Goal: Task Accomplishment & Management: Manage account settings

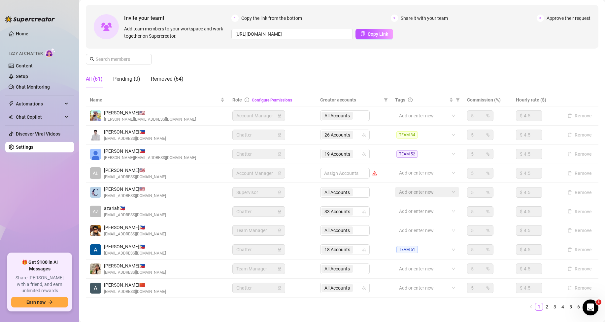
scroll to position [66, 0]
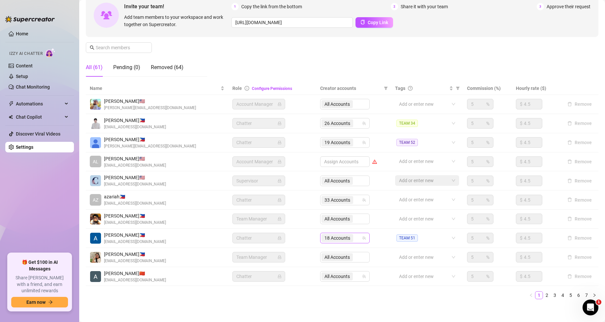
click at [355, 240] on input "search" at bounding box center [355, 238] width 1 height 8
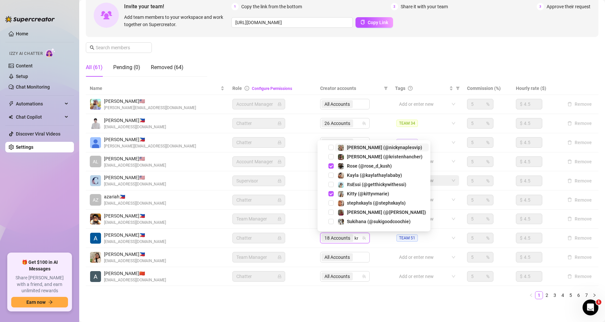
type input "kri"
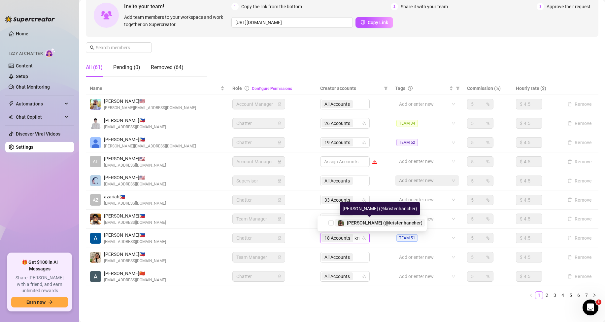
click at [357, 223] on span "[PERSON_NAME] (@kristenhancher)" at bounding box center [385, 222] width 76 height 5
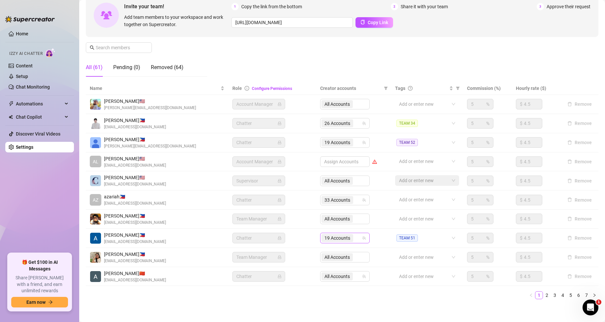
click at [354, 239] on div "19 Accounts" at bounding box center [342, 237] width 40 height 9
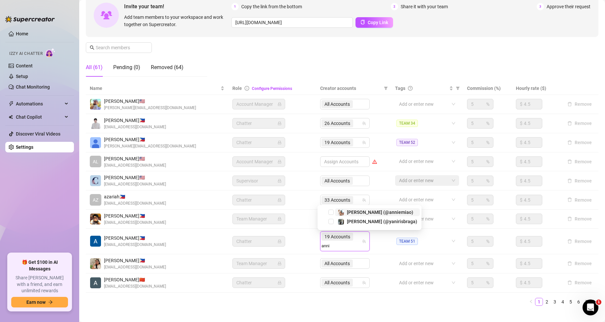
type input "[PERSON_NAME]"
click at [368, 224] on div "[PERSON_NAME] (@anniemiao)" at bounding box center [380, 221] width 66 height 8
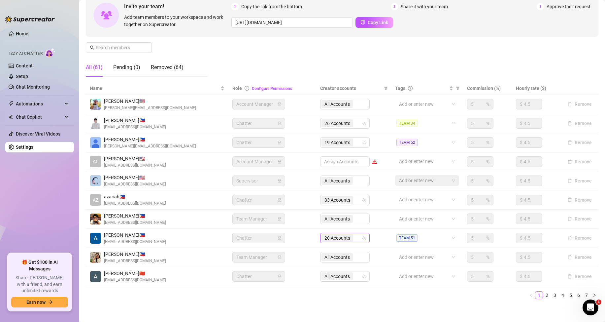
click at [355, 237] on input "search" at bounding box center [355, 238] width 1 height 8
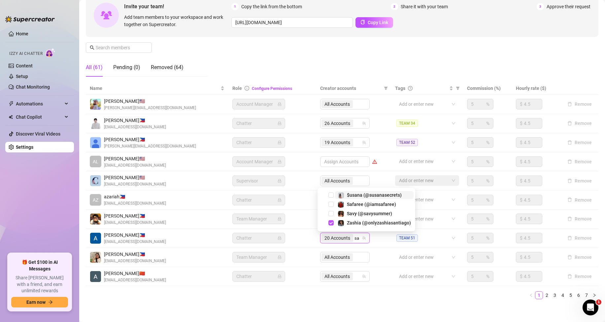
scroll to position [0, 0]
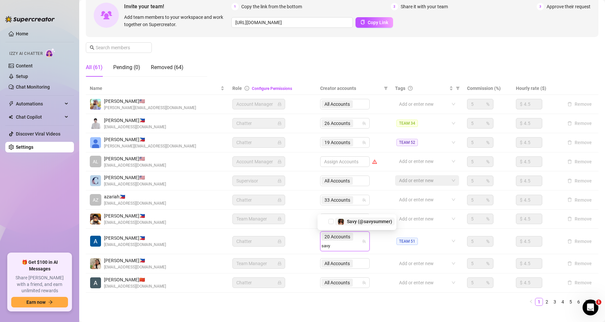
type input "savys"
click at [353, 221] on span "Savy (@savysummer)" at bounding box center [369, 221] width 45 height 5
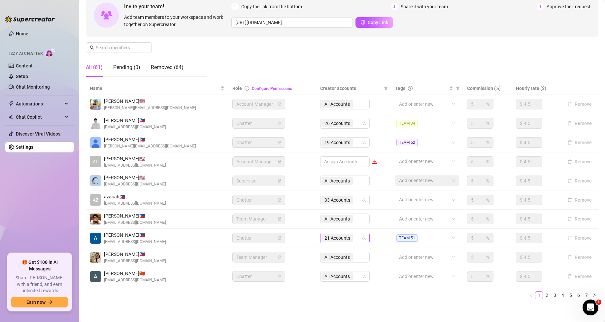
click at [355, 240] on input "search" at bounding box center [355, 238] width 1 height 8
type input "j"
click at [355, 238] on input "search" at bounding box center [355, 238] width 1 height 8
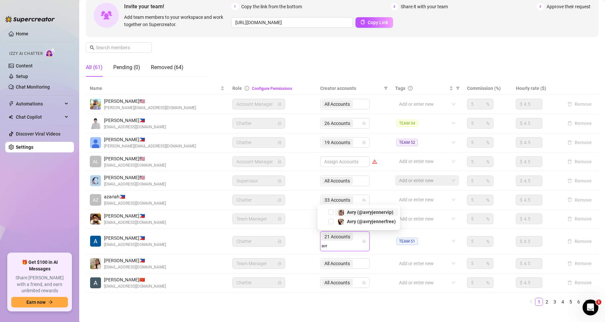
type input "avry"
click at [360, 210] on span "Avry (@avryjennervip)" at bounding box center [370, 211] width 47 height 5
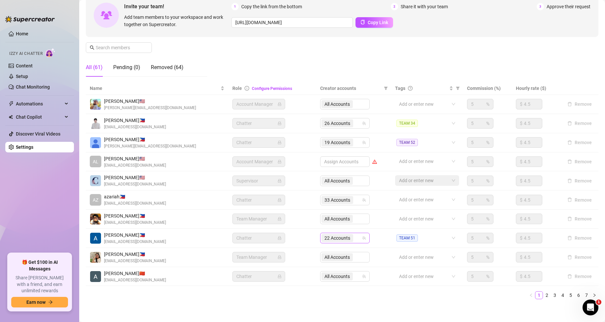
click at [355, 239] on input "search" at bounding box center [355, 238] width 1 height 8
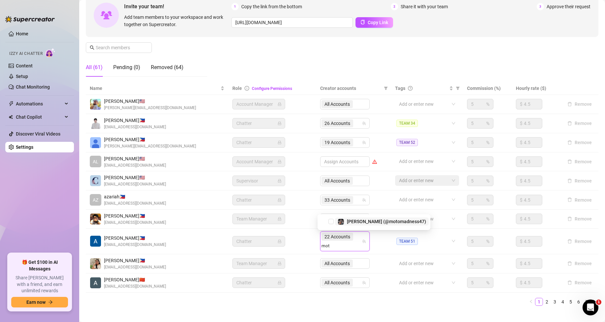
type input "moto"
click at [377, 222] on span "[PERSON_NAME] (@motomadness47)" at bounding box center [386, 221] width 79 height 5
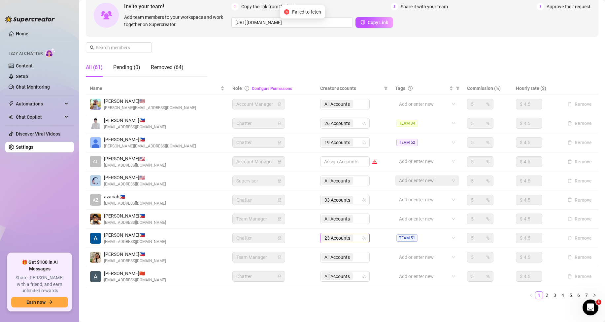
click at [354, 238] on div "23 Accounts" at bounding box center [342, 237] width 40 height 9
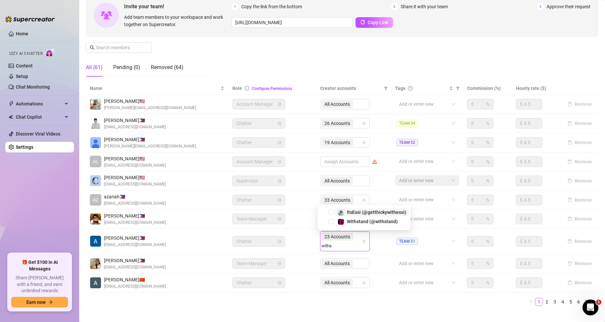
type input "withst"
click at [349, 218] on div "Withstand (@withstand)" at bounding box center [372, 221] width 51 height 8
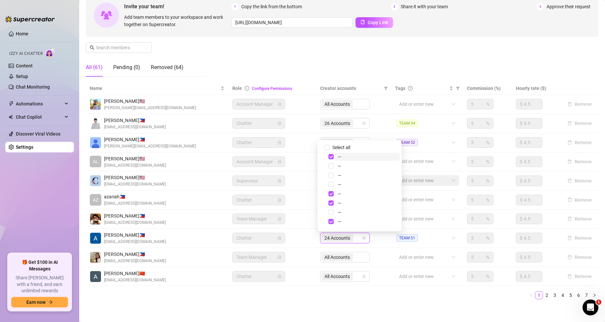
click at [304, 305] on div "Settings My Account Notifications and Reports Manage Team & Permissions Profile…" at bounding box center [342, 125] width 513 height 373
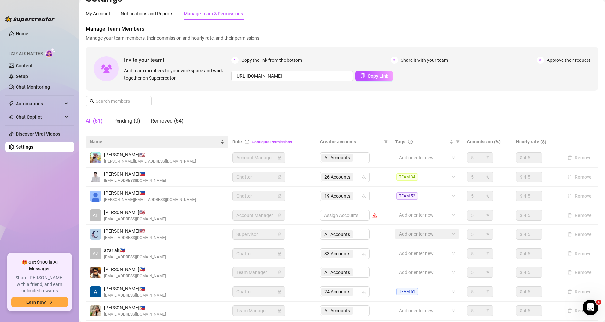
scroll to position [10, 0]
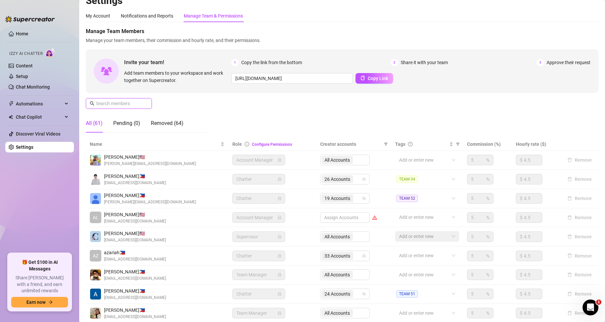
click at [123, 104] on input "text" at bounding box center [119, 103] width 47 height 7
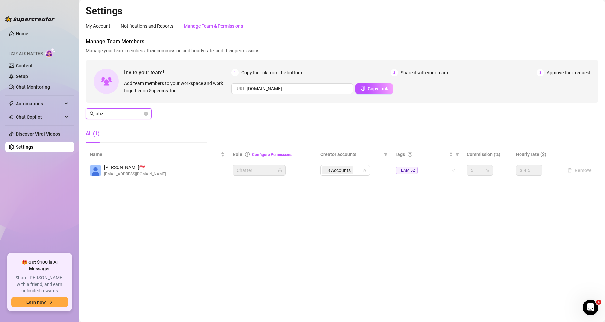
scroll to position [0, 0]
type input "ahz"
click at [356, 169] on input "search" at bounding box center [355, 170] width 1 height 8
click at [355, 170] on div "18 Accounts" at bounding box center [338, 169] width 33 height 9
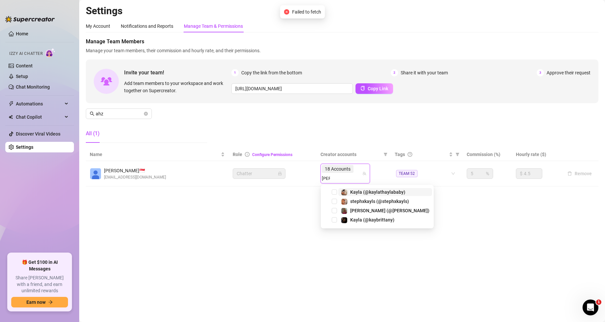
type input "kayb"
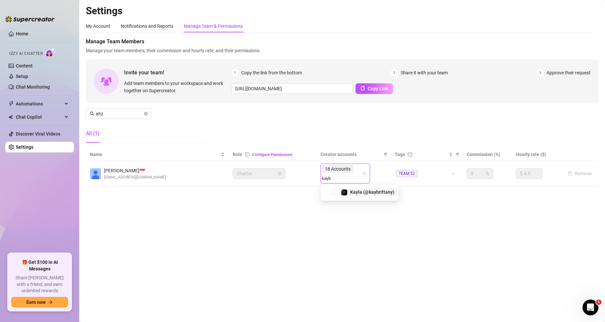
click at [360, 193] on span "Kayla (@kaybrittany)" at bounding box center [372, 191] width 44 height 5
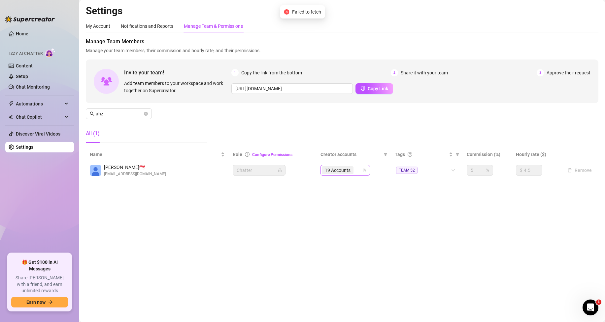
click at [356, 170] on input "search" at bounding box center [355, 170] width 1 height 8
type input "little"
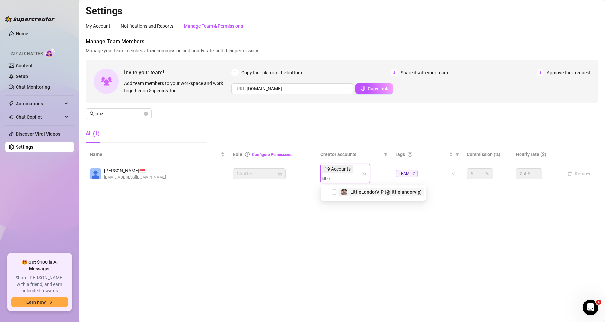
click at [369, 189] on div "LittleLandorVIP (@littlelandorvip)" at bounding box center [386, 192] width 72 height 8
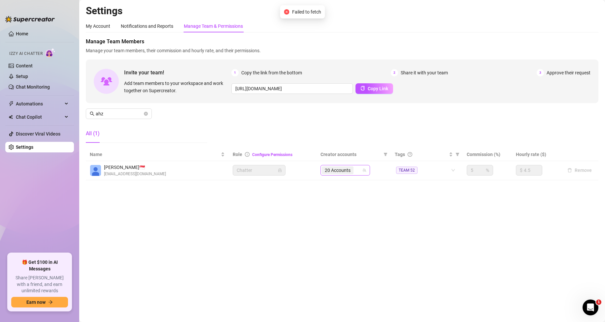
click at [356, 171] on input "search" at bounding box center [355, 170] width 1 height 8
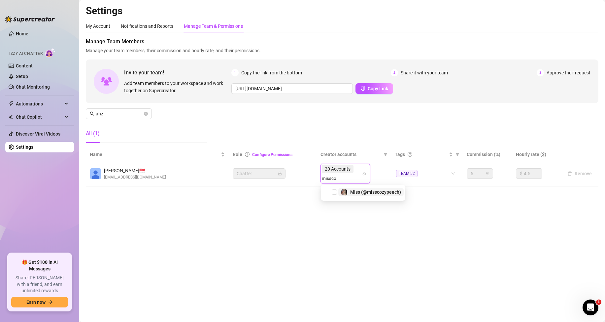
type input "misscoz"
click at [356, 195] on div "Miss (@misscozypeach)" at bounding box center [375, 192] width 51 height 8
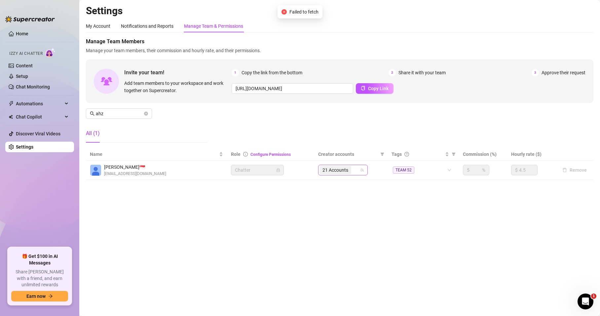
click at [351, 169] on span "21 Accounts" at bounding box center [335, 170] width 32 height 8
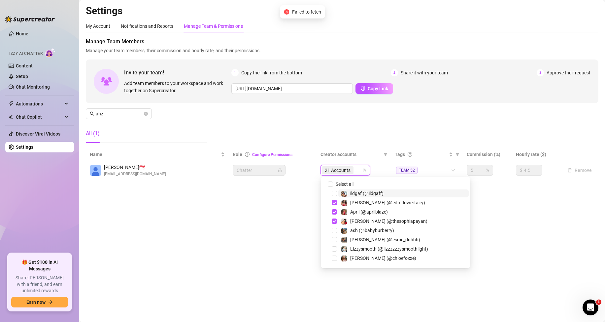
click at [356, 170] on input "search" at bounding box center [355, 170] width 1 height 8
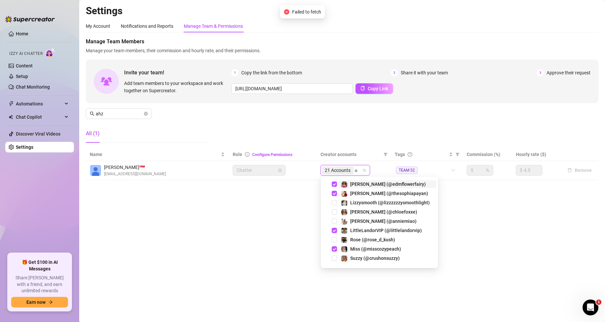
type input "oh"
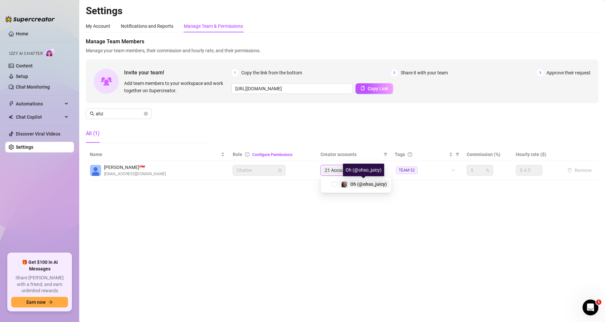
click at [343, 181] on img at bounding box center [344, 184] width 6 height 6
click at [355, 172] on div "22 Accounts" at bounding box center [338, 169] width 33 height 9
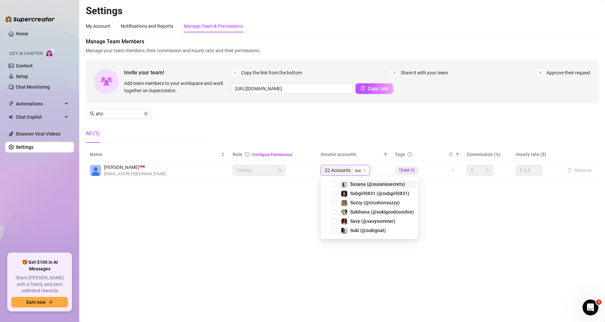
type input "susa"
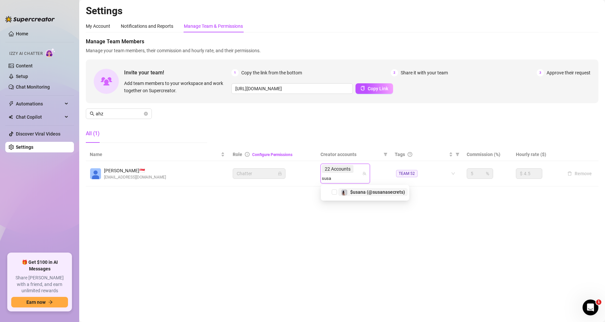
click at [373, 192] on span "$usana (@susanasecrets)" at bounding box center [377, 191] width 55 height 5
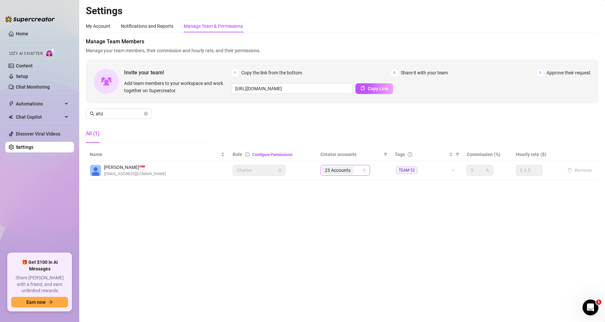
click at [357, 171] on div "23 Accounts" at bounding box center [342, 169] width 40 height 9
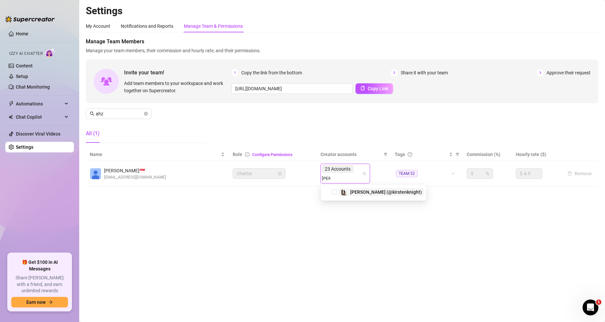
type input "kirste"
click at [364, 195] on div "[PERSON_NAME] (@kirstenknight)" at bounding box center [386, 192] width 72 height 8
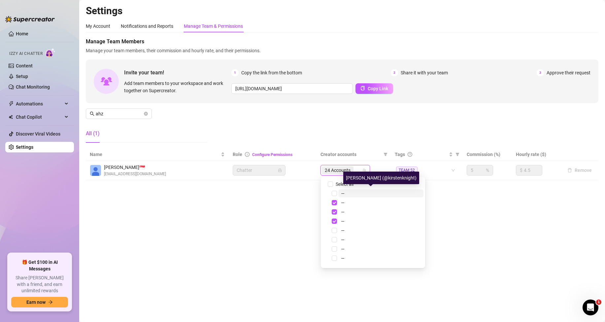
click at [474, 225] on main "Settings My Account Notifications and Reports Manage Team & Permissions Profile…" at bounding box center [342, 161] width 526 height 322
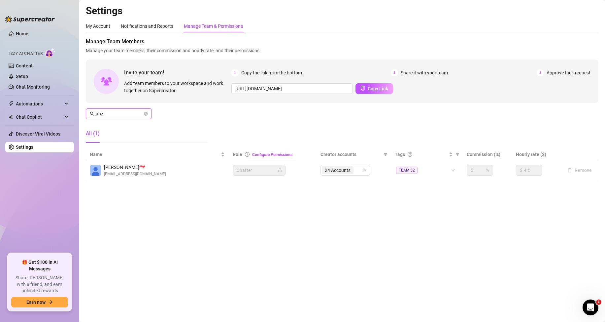
click at [114, 111] on input "ahz" at bounding box center [119, 113] width 47 height 7
click at [355, 171] on div "24 Accounts" at bounding box center [338, 169] width 33 height 9
type input "[PERSON_NAME]"
type input "j2k"
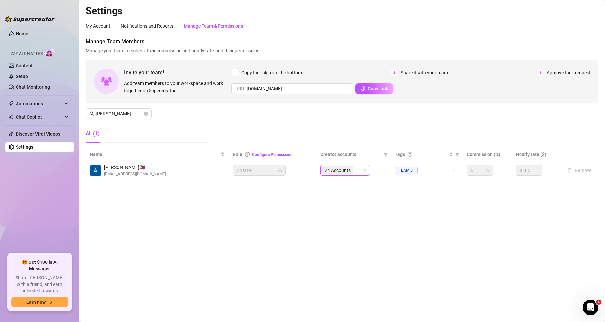
click at [356, 173] on input "search" at bounding box center [355, 170] width 1 height 8
type input "j2krazy"
click at [412, 247] on main "Settings My Account Notifications and Reports Manage Team & Permissions Profile…" at bounding box center [342, 161] width 526 height 322
